Goal: Complete application form

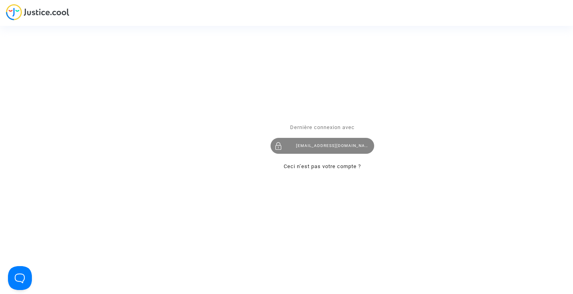
click at [309, 146] on div "[EMAIL_ADDRESS][DOMAIN_NAME]" at bounding box center [322, 146] width 104 height 16
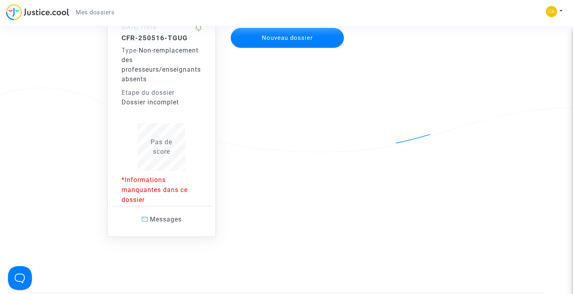
scroll to position [96, 0]
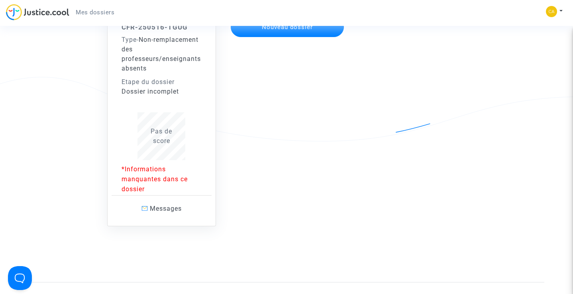
click at [155, 171] on p "*Informations manquantes dans ce dossier" at bounding box center [162, 179] width 80 height 30
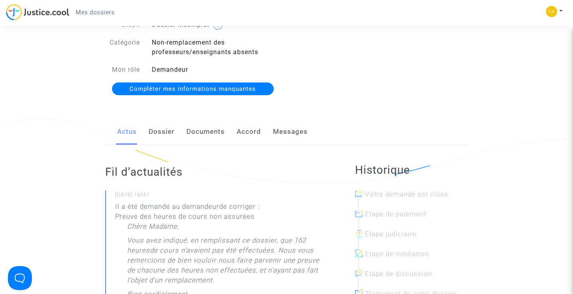
scroll to position [57, 0]
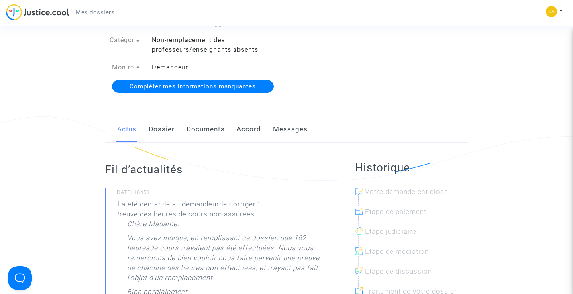
click at [199, 85] on span "Compléter mes informations manquantes" at bounding box center [192, 86] width 126 height 7
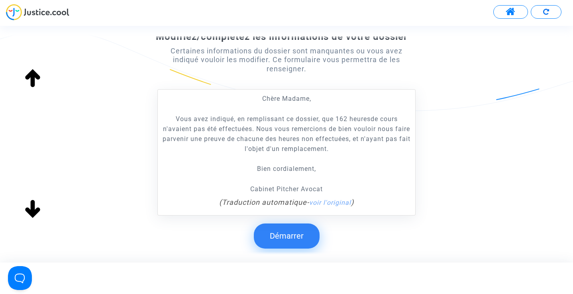
scroll to position [128, 0]
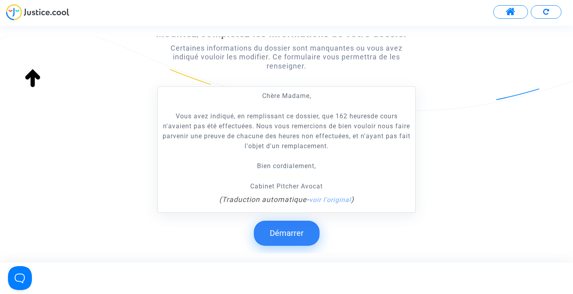
click at [285, 230] on button "Démarrer" at bounding box center [287, 233] width 66 height 25
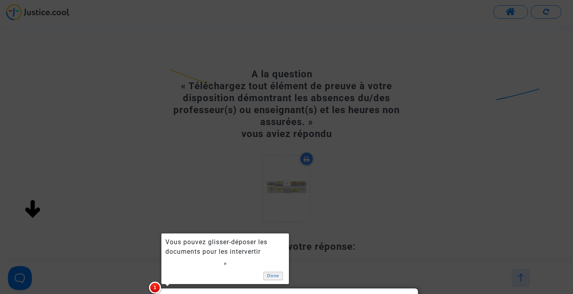
click at [272, 276] on link "Done" at bounding box center [273, 276] width 20 height 8
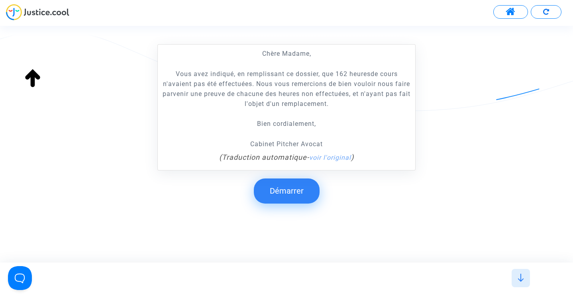
scroll to position [170, 0]
click at [286, 188] on button "Démarrer" at bounding box center [287, 191] width 66 height 25
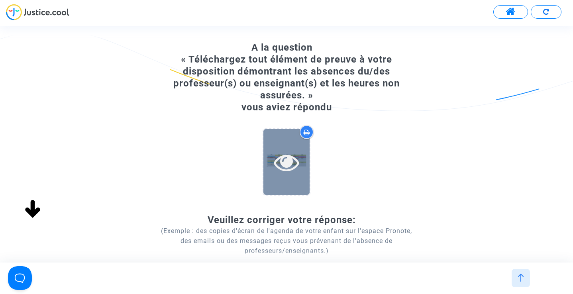
click at [286, 165] on icon at bounding box center [287, 161] width 26 height 25
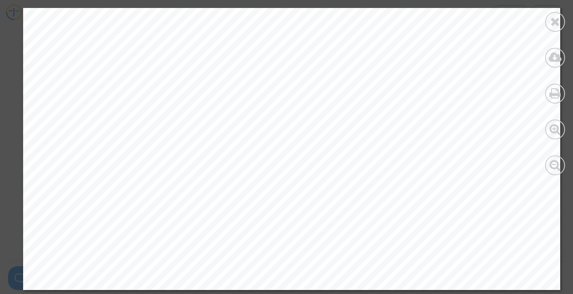
scroll to position [13495, 0]
click at [556, 22] on icon at bounding box center [555, 22] width 10 height 12
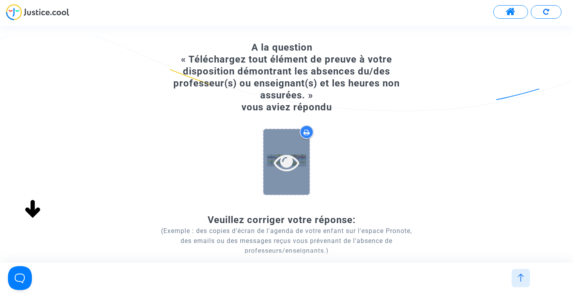
click at [286, 162] on icon at bounding box center [287, 161] width 26 height 25
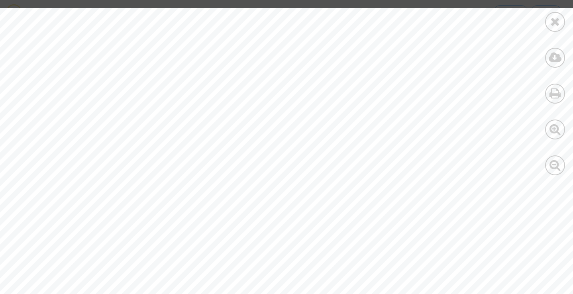
scroll to position [0, 0]
click at [556, 20] on icon at bounding box center [555, 22] width 10 height 12
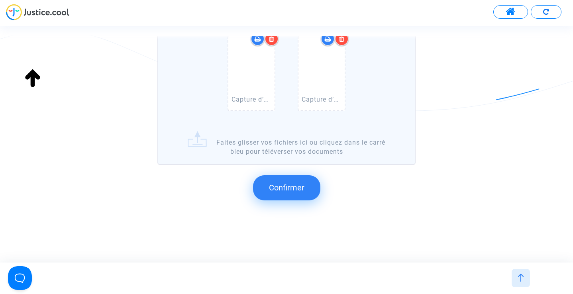
scroll to position [1202, 0]
click at [286, 185] on span "Confirmer" at bounding box center [286, 188] width 35 height 10
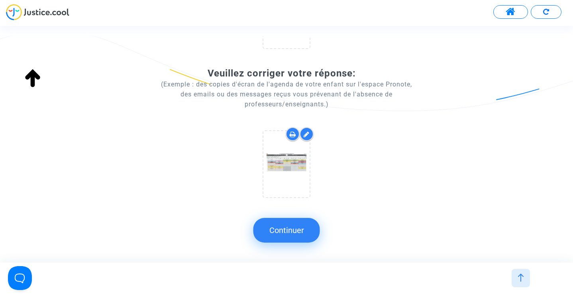
scroll to position [0, 0]
click at [285, 230] on button "Continuer" at bounding box center [286, 230] width 67 height 25
